Goal: Task Accomplishment & Management: Use online tool/utility

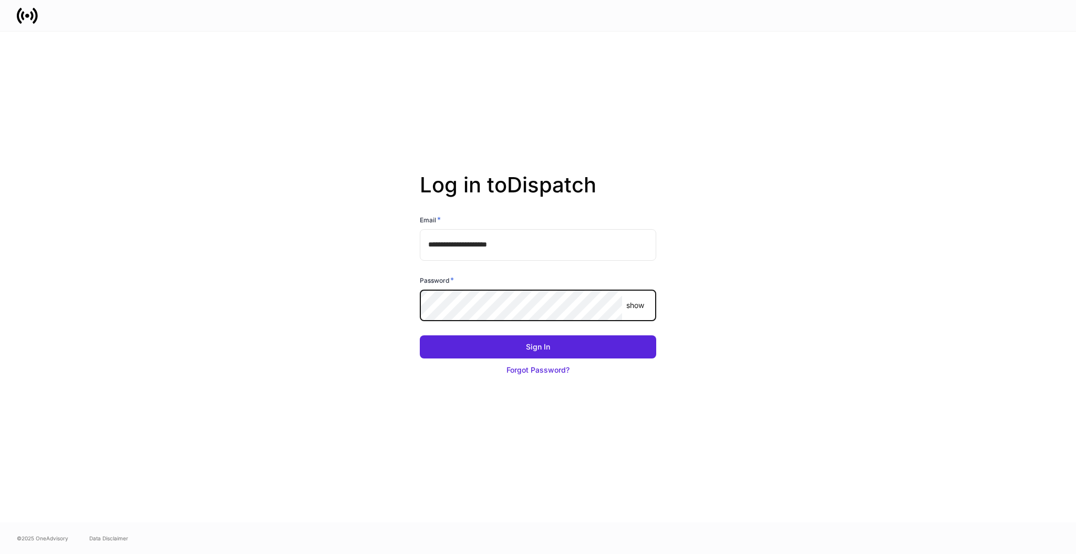
click at [0, 553] on com-1password-button at bounding box center [0, 554] width 0 height 0
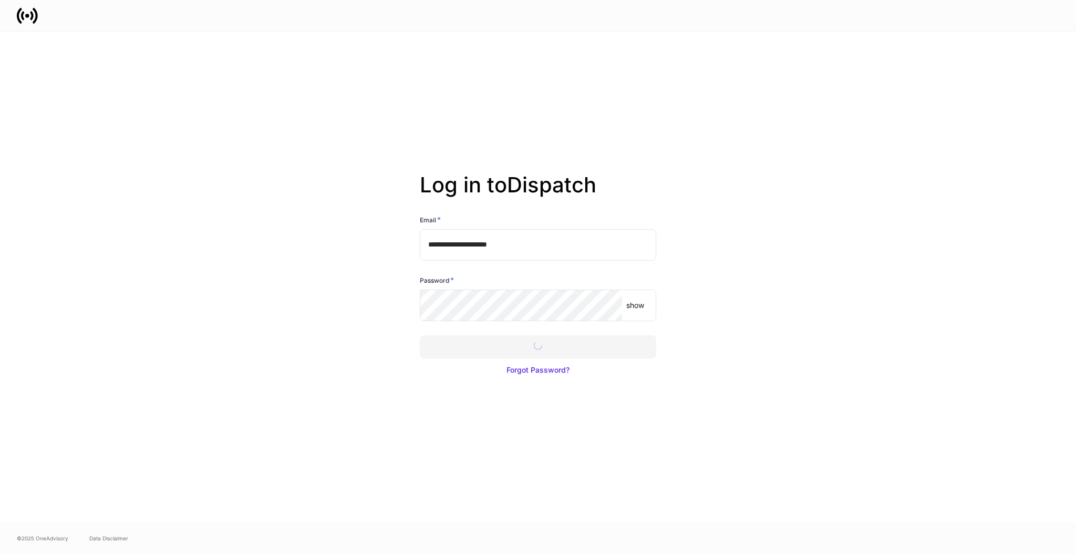
click at [543, 354] on div at bounding box center [538, 277] width 1076 height 554
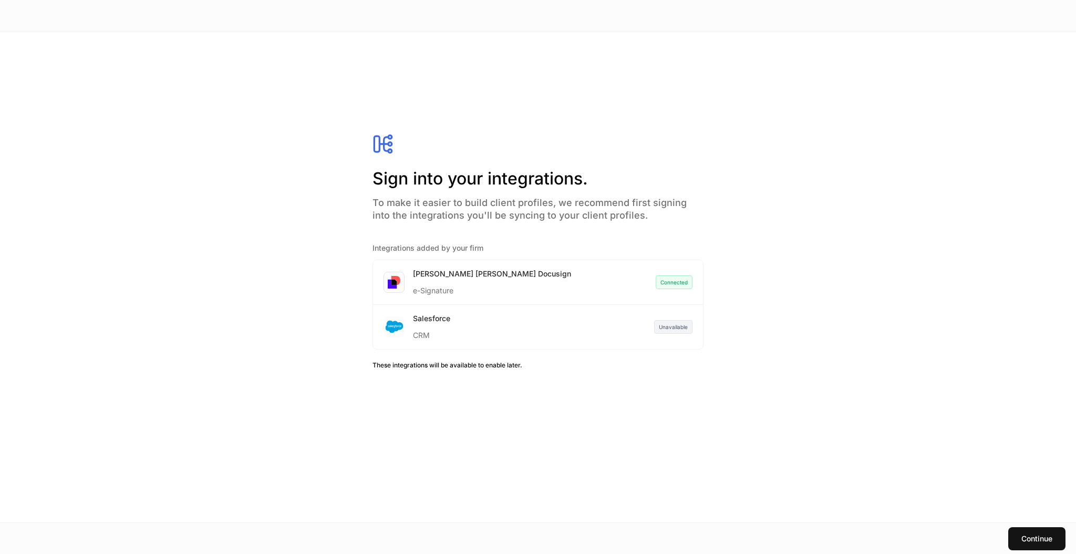
click at [591, 327] on div "Salesforce CRM Unavailable" at bounding box center [538, 327] width 330 height 44
